Goal: Task Accomplishment & Management: Complete application form

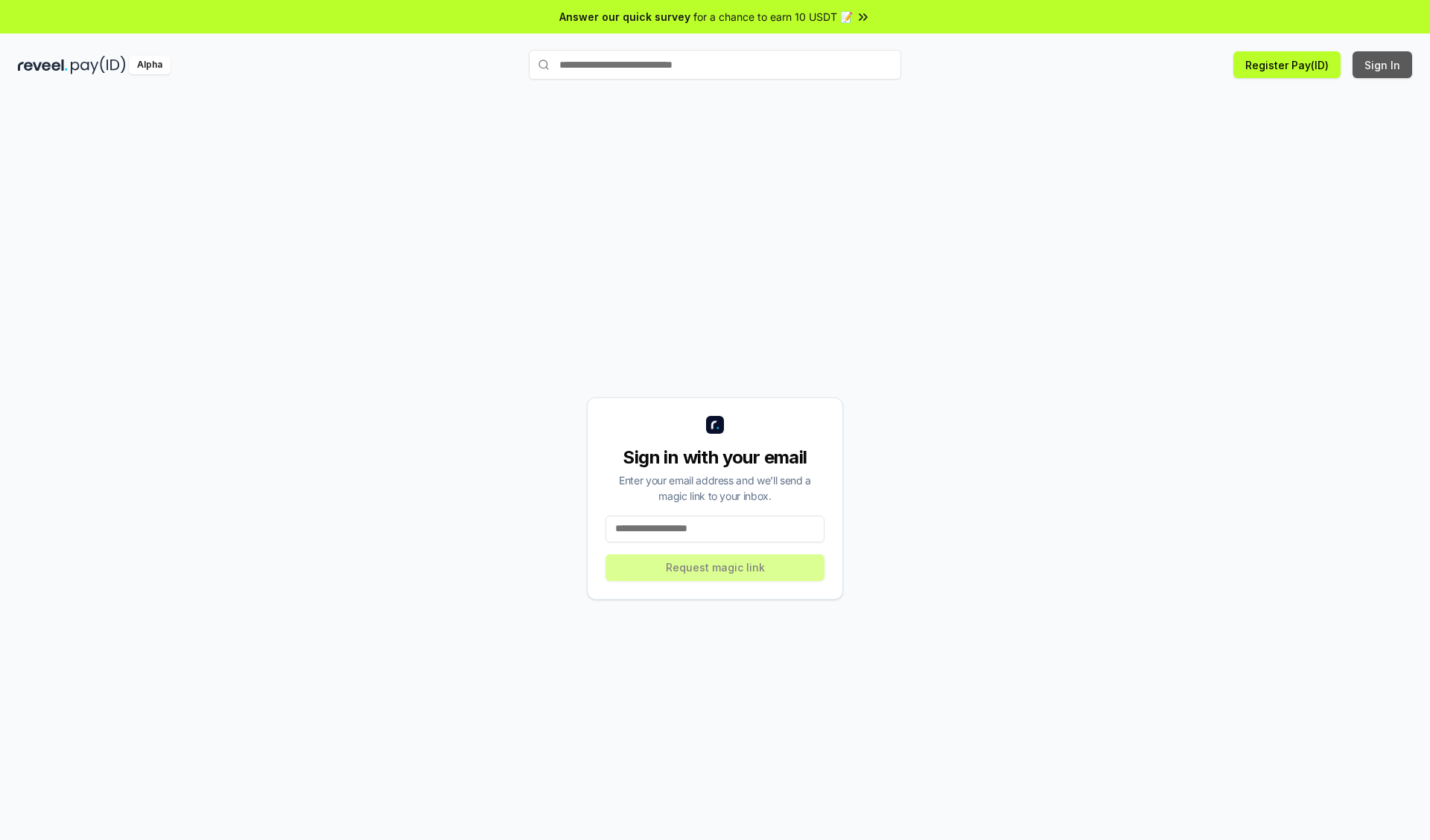
click at [1383, 64] on button "Sign In" at bounding box center [1382, 64] width 59 height 27
type input "**********"
click at [715, 568] on button "Request magic link" at bounding box center [715, 568] width 219 height 27
